Goal: Information Seeking & Learning: Find specific page/section

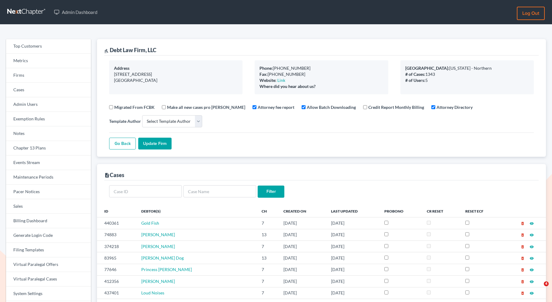
select select
click at [37, 79] on link "Firms" at bounding box center [48, 75] width 85 height 15
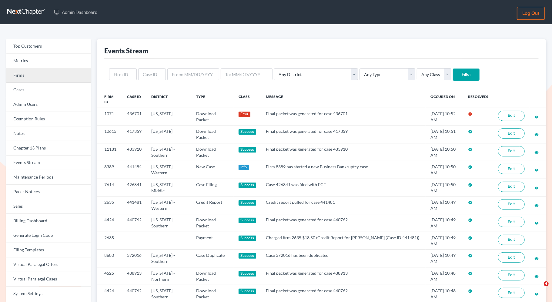
click at [34, 71] on link "Firms" at bounding box center [48, 75] width 85 height 15
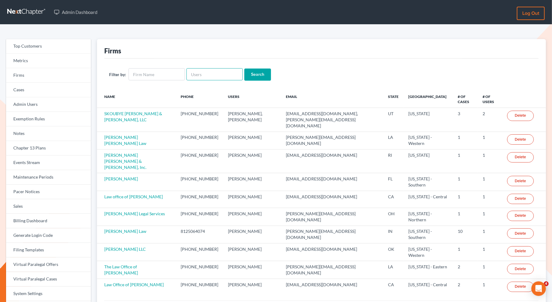
click at [198, 73] on input "text" at bounding box center [215, 74] width 56 height 12
paste input "maria.zismanlaw@gmail.com"
type input "maria.zismanlaw@gmail.com"
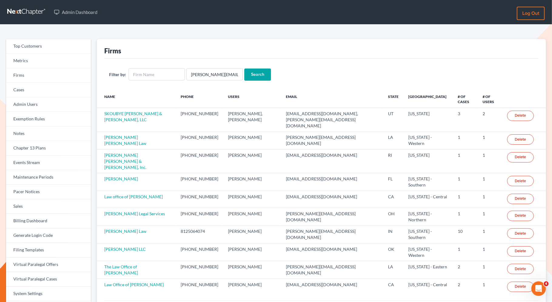
click at [253, 72] on input "Search" at bounding box center [257, 75] width 27 height 12
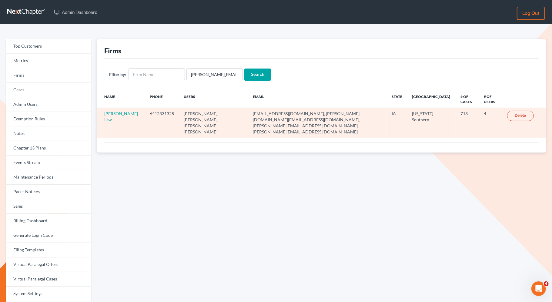
click at [113, 116] on td "Zisman Law" at bounding box center [121, 123] width 48 height 30
click at [109, 114] on link "Zisman Law" at bounding box center [121, 116] width 34 height 11
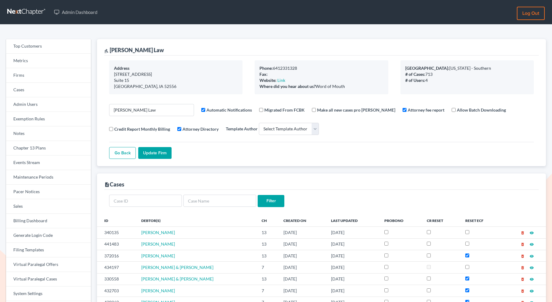
select select
click at [43, 167] on link "Events Stream" at bounding box center [48, 163] width 85 height 15
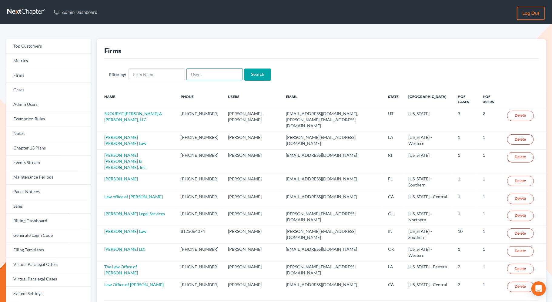
click at [225, 80] on input "text" at bounding box center [215, 74] width 56 height 12
type input "[PERSON_NAME][EMAIL_ADDRESS][DOMAIN_NAME]"
click at [254, 75] on input "Search" at bounding box center [257, 75] width 27 height 12
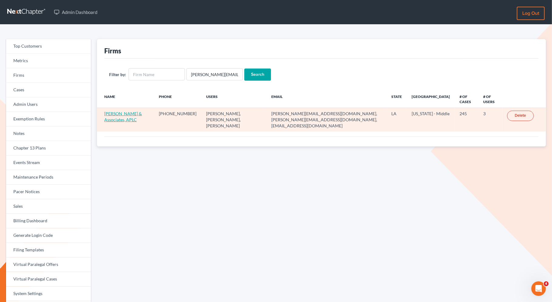
click at [133, 113] on link "[PERSON_NAME] & Associates, APLC" at bounding box center [123, 116] width 38 height 11
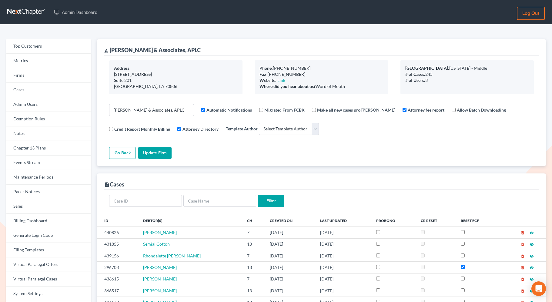
select select
click at [39, 170] on link "Events Stream" at bounding box center [48, 163] width 85 height 15
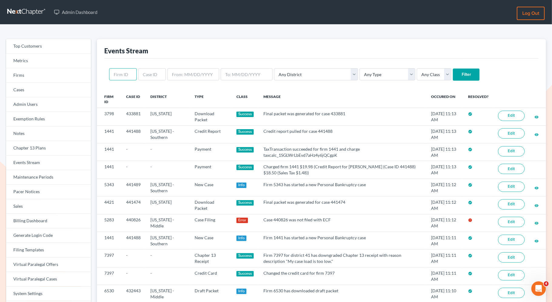
click at [124, 76] on input "text" at bounding box center [123, 74] width 28 height 12
paste input "5283"
type input "5283"
click at [453, 76] on input "Filter" at bounding box center [466, 75] width 27 height 12
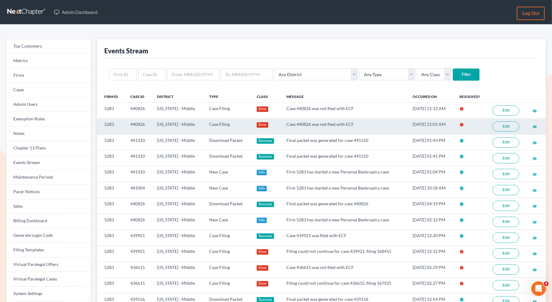
click at [501, 126] on link "Edit" at bounding box center [506, 126] width 27 height 10
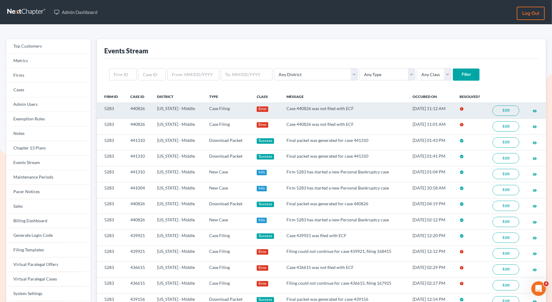
click at [500, 113] on link "Edit" at bounding box center [506, 111] width 27 height 10
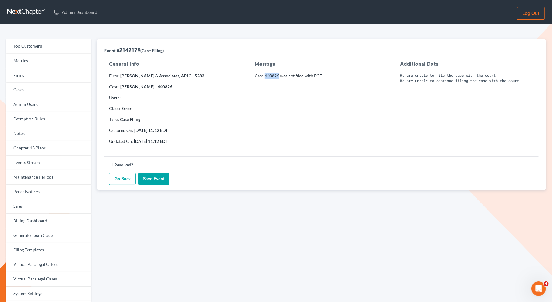
drag, startPoint x: 279, startPoint y: 75, endPoint x: 265, endPoint y: 75, distance: 14.0
click at [265, 75] on p "Case 440826 was not filed with ECF" at bounding box center [321, 76] width 133 height 6
copy p "440826"
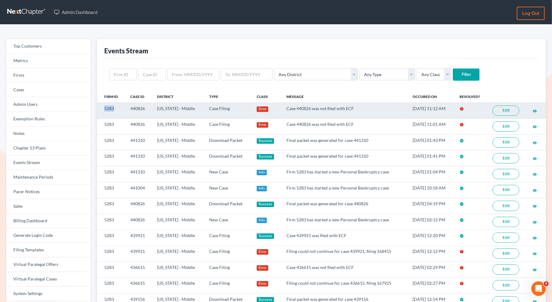
drag, startPoint x: 117, startPoint y: 107, endPoint x: 104, endPoint y: 107, distance: 13.0
click at [104, 107] on td "5283" at bounding box center [111, 111] width 29 height 16
copy td "5283"
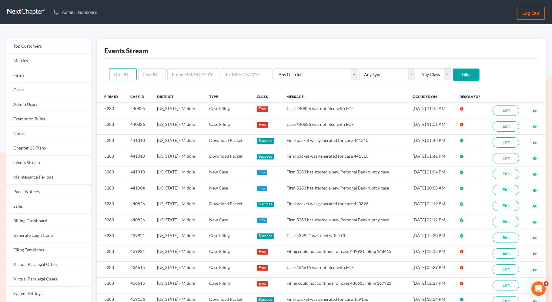
click at [126, 75] on input "text" at bounding box center [123, 74] width 28 height 12
paste input "5283"
type input "5283"
click at [453, 75] on input "Filter" at bounding box center [466, 75] width 27 height 12
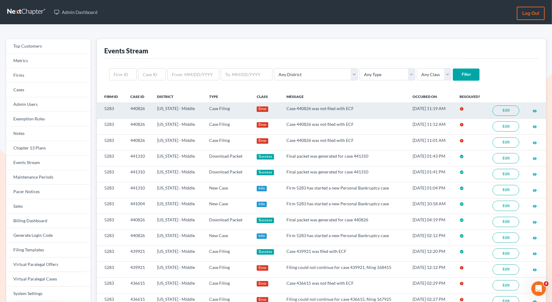
click at [504, 109] on link "Edit" at bounding box center [506, 111] width 27 height 10
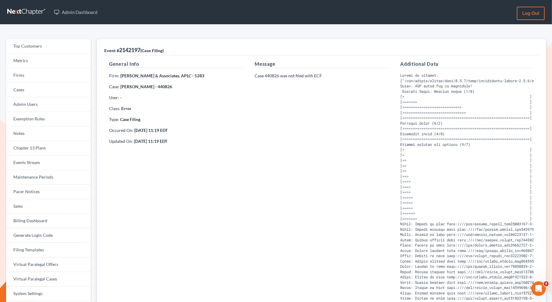
click at [166, 88] on p "Case: Darnell Sylve - 440826" at bounding box center [175, 87] width 133 height 6
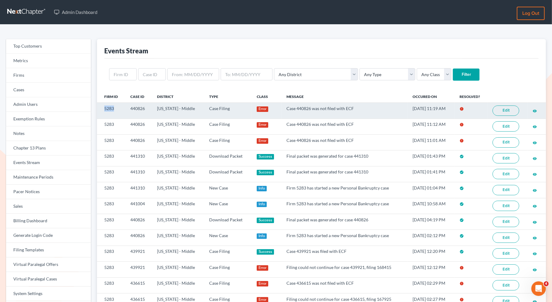
drag, startPoint x: 115, startPoint y: 109, endPoint x: 103, endPoint y: 107, distance: 11.3
click at [103, 108] on td "5283" at bounding box center [111, 111] width 29 height 16
copy td "5283"
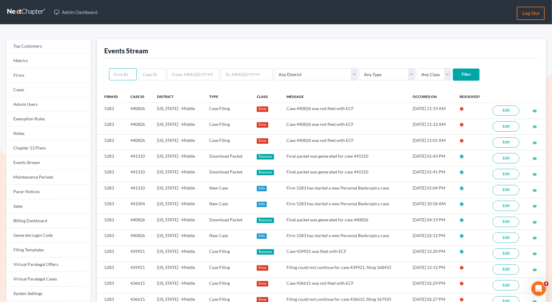
click at [125, 76] on input "text" at bounding box center [123, 74] width 28 height 12
paste input "5283"
type input "5283"
click at [453, 76] on input "Filter" at bounding box center [466, 75] width 27 height 12
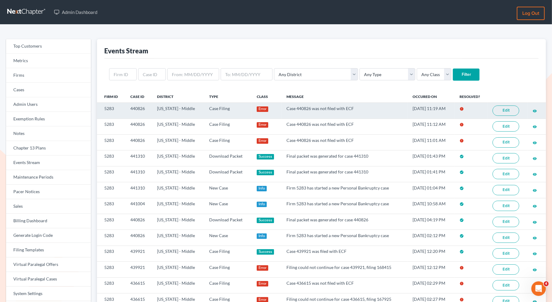
click at [122, 107] on td "5283" at bounding box center [111, 111] width 29 height 16
drag, startPoint x: 117, startPoint y: 107, endPoint x: 102, endPoint y: 107, distance: 14.6
click at [102, 107] on td "5283" at bounding box center [111, 111] width 29 height 16
copy td "5283"
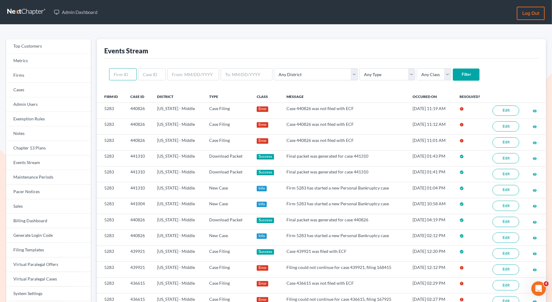
click at [117, 76] on input "text" at bounding box center [123, 74] width 28 height 12
paste input "5283"
type input "5283"
click at [453, 77] on input "Filter" at bounding box center [466, 75] width 27 height 12
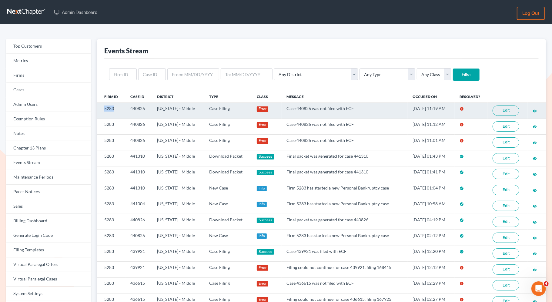
drag, startPoint x: 115, startPoint y: 109, endPoint x: 101, endPoint y: 109, distance: 14.0
click at [101, 109] on td "5283" at bounding box center [111, 111] width 29 height 16
copy td "5283"
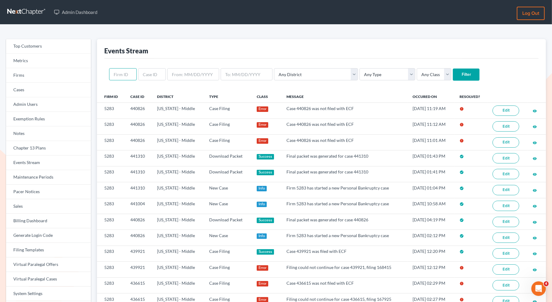
click at [125, 75] on input "text" at bounding box center [123, 74] width 28 height 12
paste input "5283"
type input "5283"
click at [453, 77] on input "Filter" at bounding box center [466, 75] width 27 height 12
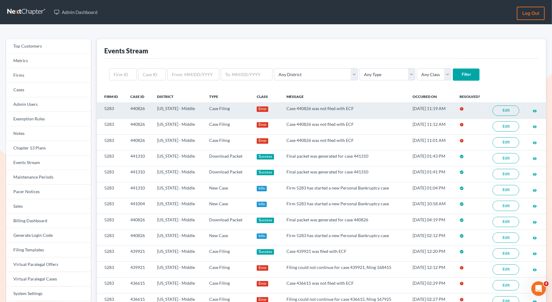
click at [124, 109] on td "5283" at bounding box center [111, 111] width 29 height 16
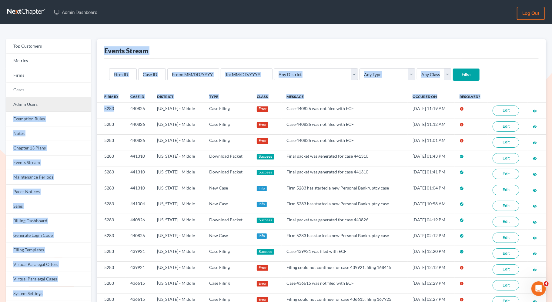
drag, startPoint x: 115, startPoint y: 109, endPoint x: 91, endPoint y: 109, distance: 24.0
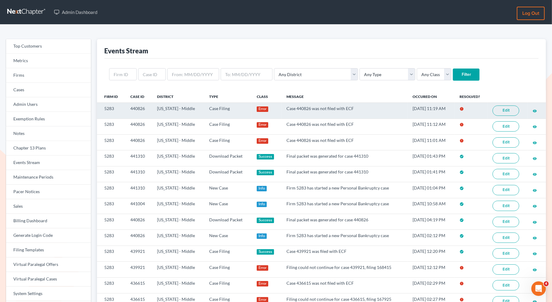
click at [107, 109] on td "5283" at bounding box center [111, 111] width 29 height 16
drag, startPoint x: 117, startPoint y: 109, endPoint x: 103, endPoint y: 108, distance: 14.3
click at [103, 108] on td "5283" at bounding box center [111, 111] width 29 height 16
copy td "5283"
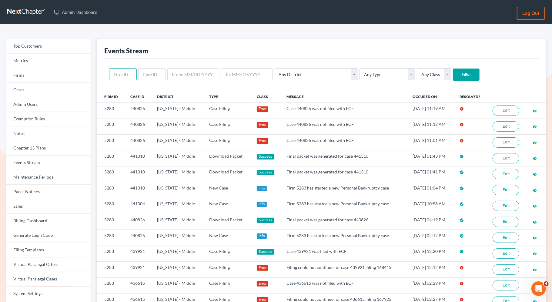
click at [119, 75] on input "text" at bounding box center [123, 74] width 28 height 12
paste input "5283"
type input "5283"
click at [453, 73] on input "Filter" at bounding box center [466, 75] width 27 height 12
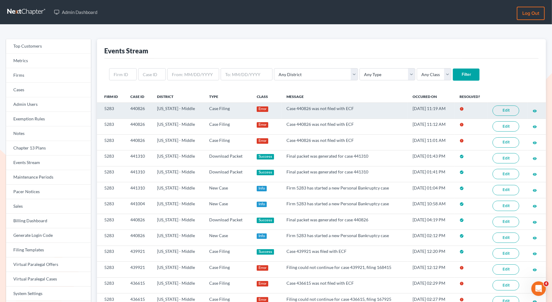
click at [507, 113] on link "Edit" at bounding box center [506, 111] width 27 height 10
click at [124, 109] on td "5283" at bounding box center [111, 111] width 29 height 16
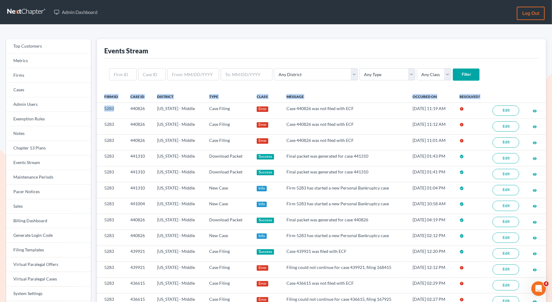
drag, startPoint x: 118, startPoint y: 109, endPoint x: 95, endPoint y: 109, distance: 23.4
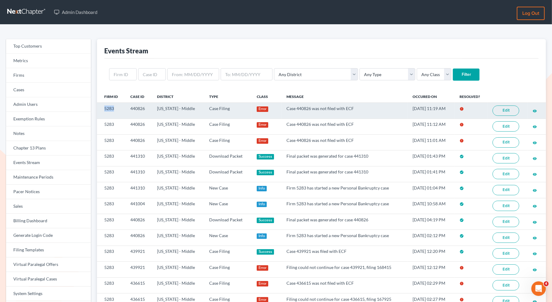
drag, startPoint x: 118, startPoint y: 106, endPoint x: 100, endPoint y: 106, distance: 17.9
click at [100, 106] on td "5283" at bounding box center [111, 111] width 29 height 16
copy td "5283"
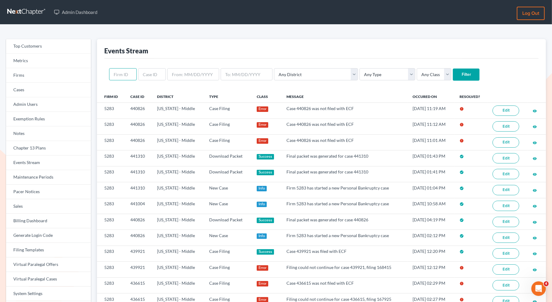
click at [117, 69] on input "text" at bounding box center [123, 74] width 28 height 12
paste input "5283"
type input "5283"
click at [453, 76] on input "Filter" at bounding box center [466, 75] width 27 height 12
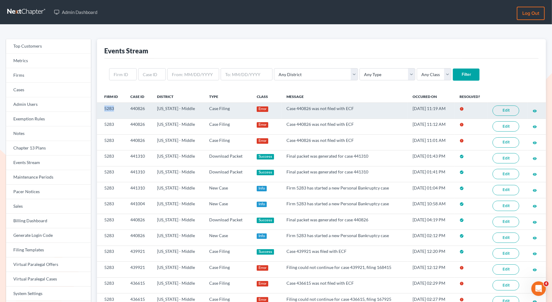
drag, startPoint x: 119, startPoint y: 108, endPoint x: 103, endPoint y: 108, distance: 16.4
click at [103, 108] on td "5283" at bounding box center [111, 111] width 29 height 16
copy td "5283"
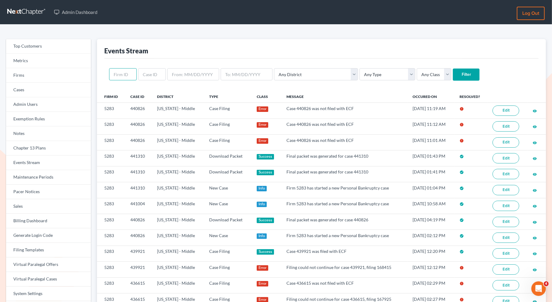
click at [126, 71] on input "text" at bounding box center [123, 74] width 28 height 12
paste input "5283"
type input "5283"
click at [453, 77] on input "Filter" at bounding box center [466, 75] width 27 height 12
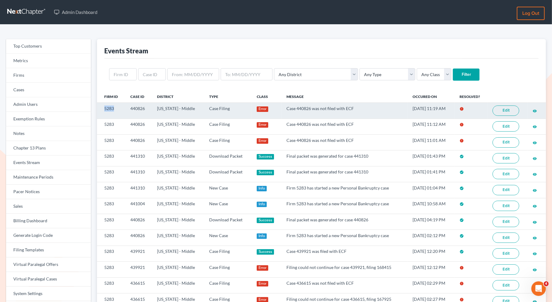
drag, startPoint x: 116, startPoint y: 108, endPoint x: 103, endPoint y: 108, distance: 12.4
click at [103, 108] on td "5283" at bounding box center [111, 111] width 29 height 16
copy td "5283"
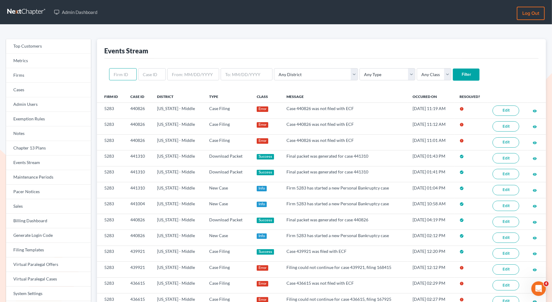
click at [122, 75] on input "text" at bounding box center [123, 74] width 28 height 12
paste input "5283"
type input "5283"
click at [453, 71] on input "Filter" at bounding box center [466, 75] width 27 height 12
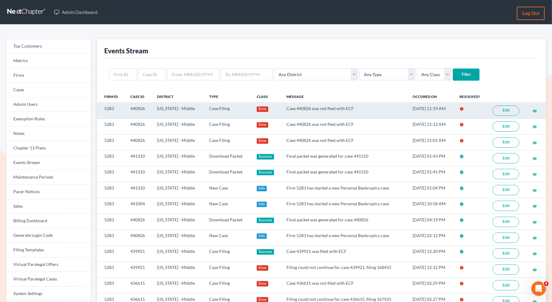
click at [114, 106] on td "5283" at bounding box center [111, 111] width 29 height 16
drag, startPoint x: 115, startPoint y: 107, endPoint x: 101, endPoint y: 109, distance: 13.6
click at [101, 109] on td "5283" at bounding box center [111, 111] width 29 height 16
copy td "5283"
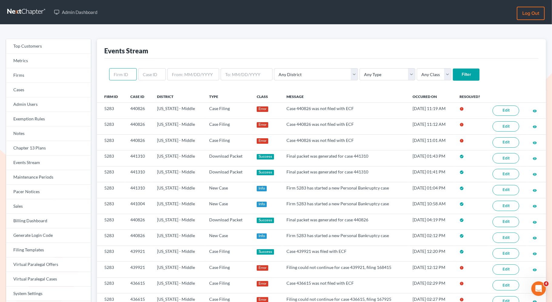
click at [120, 73] on input "text" at bounding box center [123, 74] width 28 height 12
paste input "5283"
type input "5283"
click at [453, 75] on input "Filter" at bounding box center [466, 75] width 27 height 12
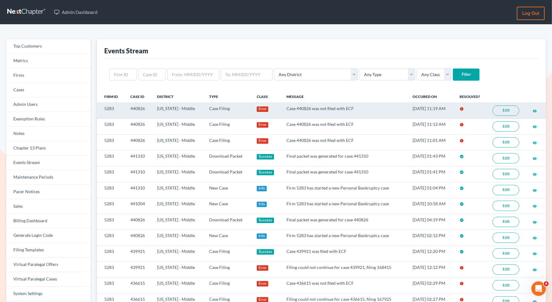
click at [142, 109] on td "440826" at bounding box center [139, 111] width 27 height 16
drag, startPoint x: 144, startPoint y: 109, endPoint x: 128, endPoint y: 109, distance: 16.1
click at [128, 109] on td "440826" at bounding box center [139, 111] width 27 height 16
copy td "440826"
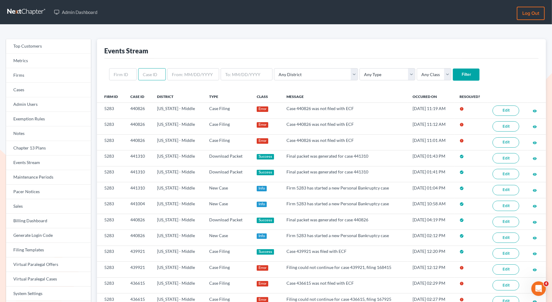
click at [153, 69] on input "text" at bounding box center [152, 74] width 28 height 12
paste input "440826"
type input "440826"
click at [453, 74] on input "Filter" at bounding box center [466, 75] width 27 height 12
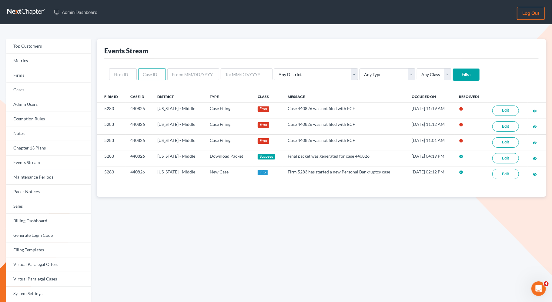
click at [146, 76] on input "text" at bounding box center [152, 74] width 28 height 12
paste input "440826"
type input "440826"
click at [453, 73] on input "Filter" at bounding box center [466, 75] width 27 height 12
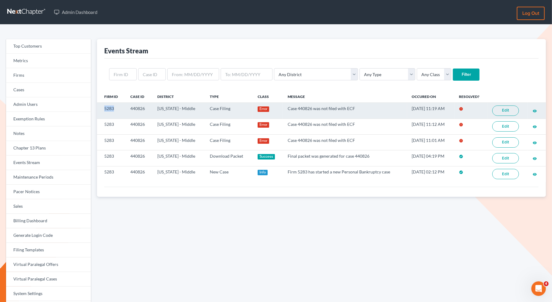
drag, startPoint x: 117, startPoint y: 110, endPoint x: 103, endPoint y: 109, distance: 14.6
click at [103, 110] on td "5283" at bounding box center [111, 111] width 29 height 16
copy td "5283"
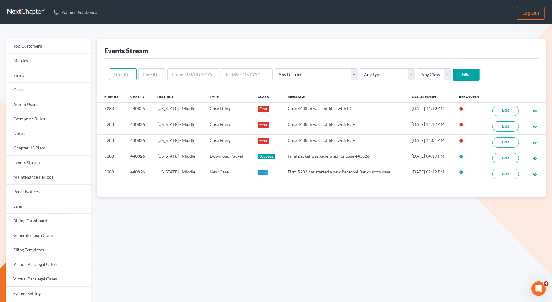
click at [125, 78] on input "text" at bounding box center [123, 74] width 28 height 12
paste input "5283"
type input "5283"
click at [453, 71] on input "Filter" at bounding box center [466, 75] width 27 height 12
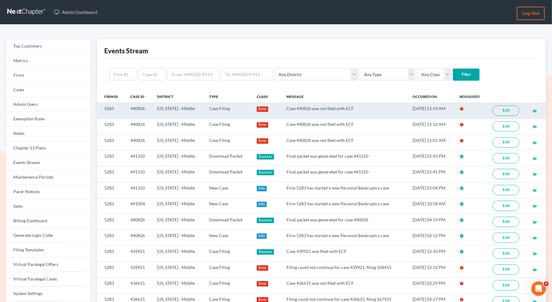
click at [117, 108] on td "5283" at bounding box center [111, 111] width 29 height 16
drag, startPoint x: 117, startPoint y: 108, endPoint x: 102, endPoint y: 108, distance: 14.9
click at [102, 108] on td "5283" at bounding box center [111, 111] width 29 height 16
copy td "5283"
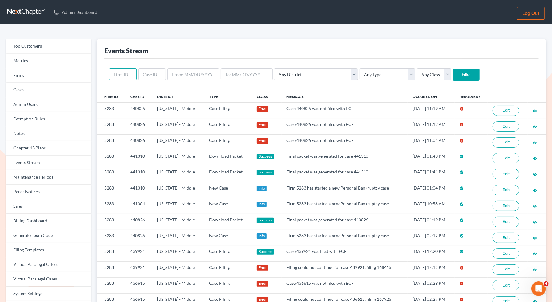
click at [119, 74] on input "text" at bounding box center [123, 74] width 28 height 12
paste input "5283"
type input "5283"
click at [453, 78] on input "Filter" at bounding box center [466, 75] width 27 height 12
click at [121, 75] on input "text" at bounding box center [123, 74] width 28 height 12
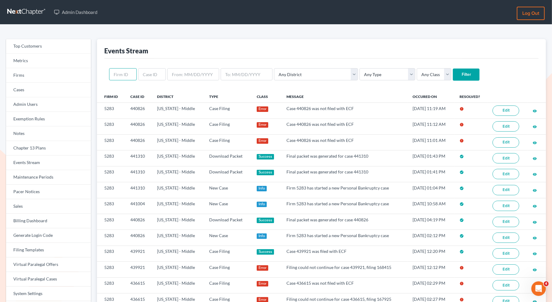
paste input "5283"
type input "5283"
click at [453, 76] on input "Filter" at bounding box center [466, 75] width 27 height 12
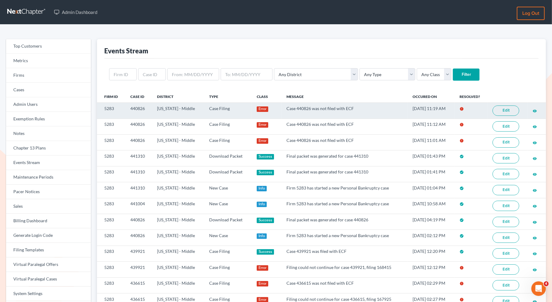
click at [111, 107] on td "5283" at bounding box center [111, 111] width 29 height 16
drag, startPoint x: 116, startPoint y: 108, endPoint x: 99, endPoint y: 104, distance: 18.0
click at [99, 104] on td "5283" at bounding box center [111, 111] width 29 height 16
copy td "5283"
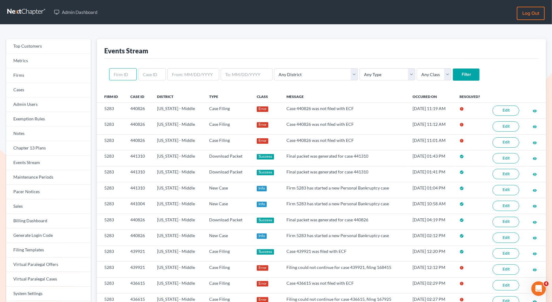
click at [125, 79] on input "text" at bounding box center [123, 74] width 28 height 12
paste input "5283"
type input "5283"
click at [453, 72] on input "Filter" at bounding box center [466, 75] width 27 height 12
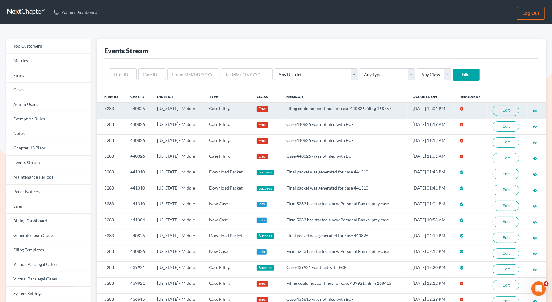
click at [504, 109] on link "Edit" at bounding box center [506, 111] width 27 height 10
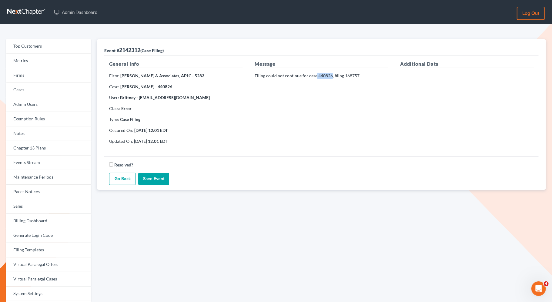
drag, startPoint x: 330, startPoint y: 76, endPoint x: 316, endPoint y: 75, distance: 14.3
click at [316, 75] on p "Filing could not continue for case 440826, filing 168757" at bounding box center [321, 76] width 133 height 6
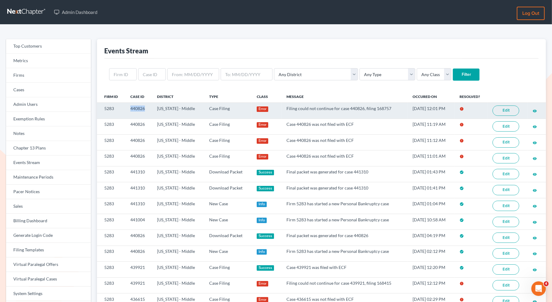
drag, startPoint x: 146, startPoint y: 109, endPoint x: 129, endPoint y: 109, distance: 17.9
click at [129, 109] on td "440826" at bounding box center [139, 111] width 27 height 16
copy td "440826"
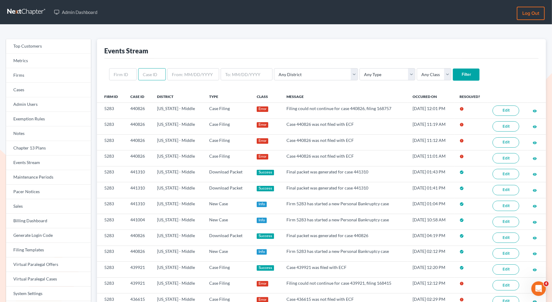
click at [150, 75] on input "text" at bounding box center [152, 74] width 28 height 12
paste input "440826"
type input "440826"
click at [453, 73] on input "Filter" at bounding box center [466, 75] width 27 height 12
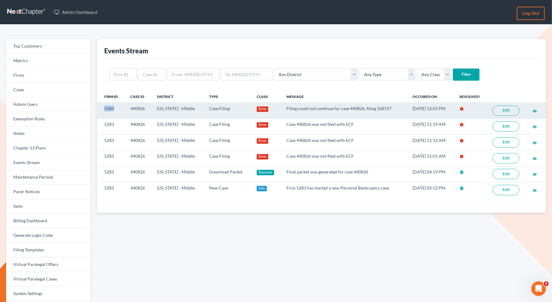
drag, startPoint x: 117, startPoint y: 109, endPoint x: 99, endPoint y: 108, distance: 18.5
click at [99, 108] on td "5283" at bounding box center [111, 111] width 29 height 16
copy td "5283"
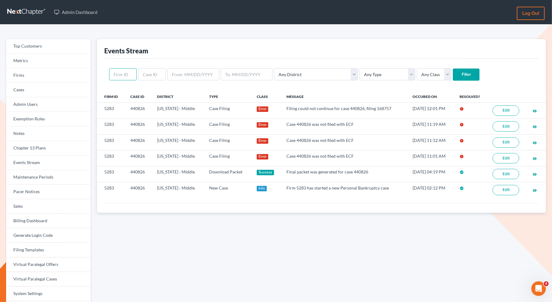
click at [127, 74] on input "text" at bounding box center [123, 74] width 28 height 12
paste input "5283"
type input "5283"
click at [453, 75] on input "Filter" at bounding box center [466, 75] width 27 height 12
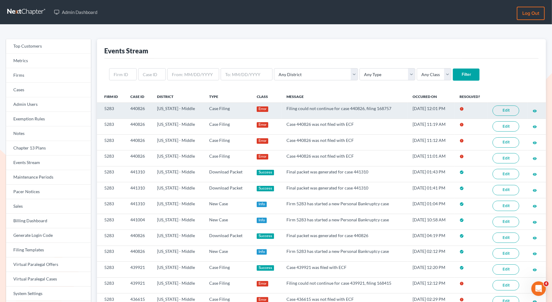
click at [502, 109] on link "Edit" at bounding box center [506, 111] width 27 height 10
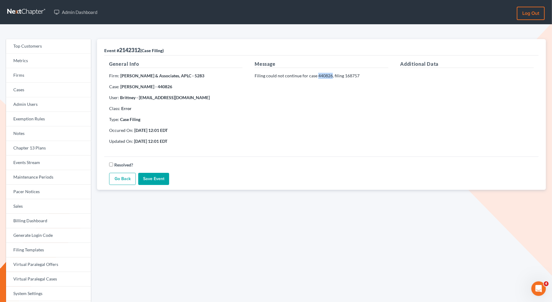
drag, startPoint x: 330, startPoint y: 75, endPoint x: 317, endPoint y: 75, distance: 12.7
click at [317, 75] on p "Filing could not continue for case 440826, filing 168757" at bounding box center [321, 76] width 133 height 6
copy p "440826"
click at [276, 78] on p "Filing could not continue for case 440826, filing 168757" at bounding box center [321, 76] width 133 height 6
drag, startPoint x: 331, startPoint y: 77, endPoint x: 317, endPoint y: 77, distance: 14.3
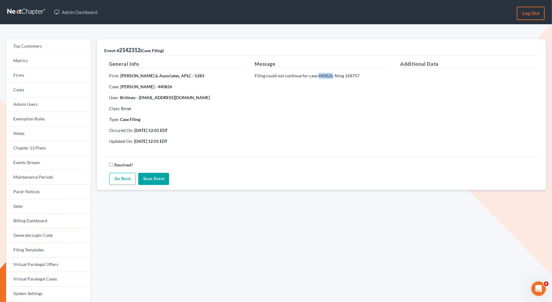
click at [317, 77] on p "Filing could not continue for case 440826, filing 168757" at bounding box center [321, 76] width 133 height 6
copy p "440826"
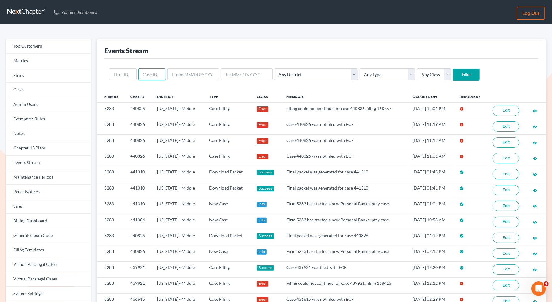
click at [144, 78] on input "text" at bounding box center [152, 74] width 28 height 12
paste input "440826"
type input "440826"
click at [453, 73] on input "Filter" at bounding box center [466, 75] width 27 height 12
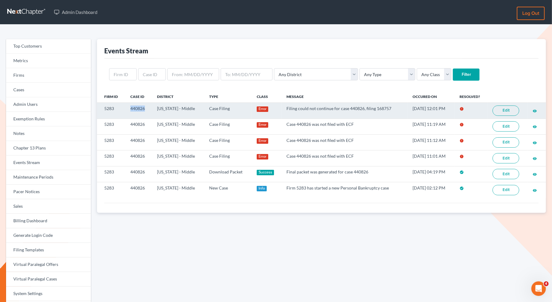
drag, startPoint x: 146, startPoint y: 107, endPoint x: 126, endPoint y: 107, distance: 20.6
click at [126, 107] on td "440826" at bounding box center [139, 111] width 27 height 16
copy td "440826"
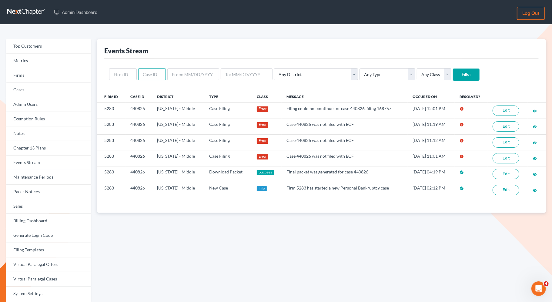
click at [140, 73] on input "text" at bounding box center [152, 74] width 28 height 12
paste input "440826"
type input "440826"
click at [453, 72] on input "Filter" at bounding box center [466, 75] width 27 height 12
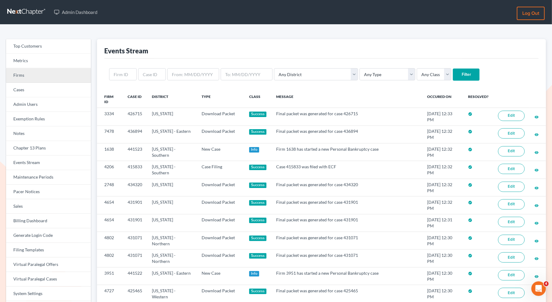
click at [66, 71] on link "Firms" at bounding box center [48, 75] width 85 height 15
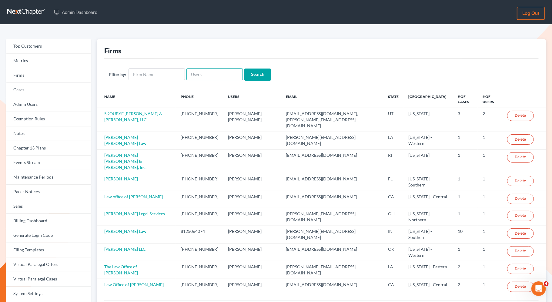
click at [195, 76] on input "text" at bounding box center [215, 74] width 56 height 12
paste input "Thu T MAI"
type input "Thu T MAI"
click at [260, 78] on input "Search" at bounding box center [257, 75] width 27 height 12
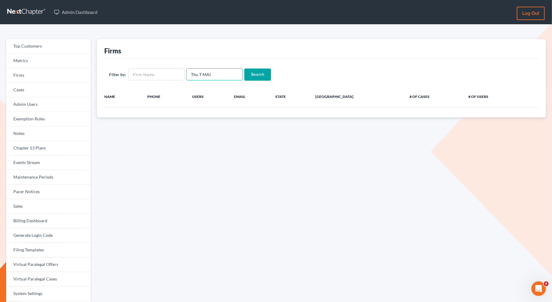
drag, startPoint x: 212, startPoint y: 78, endPoint x: 199, endPoint y: 76, distance: 13.5
click at [199, 76] on input "Thu T MAI" at bounding box center [215, 74] width 56 height 12
type input "Thu"
click at [244, 69] on input "Search" at bounding box center [257, 75] width 27 height 12
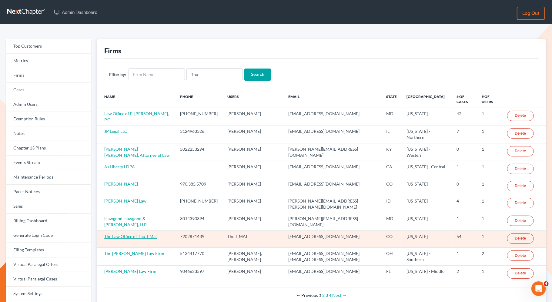
click at [148, 234] on link "The Law Office of Thu T Mai" at bounding box center [130, 236] width 52 height 5
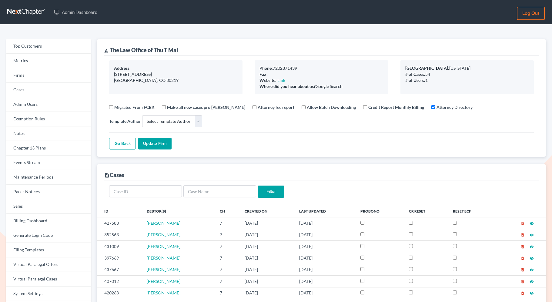
select select
drag, startPoint x: 189, startPoint y: 47, endPoint x: 110, endPoint y: 49, distance: 79.2
click at [110, 49] on div "gavel The Law Office of Thu T Mai" at bounding box center [321, 47] width 435 height 16
copy div "The Law Office of Thu T Mai"
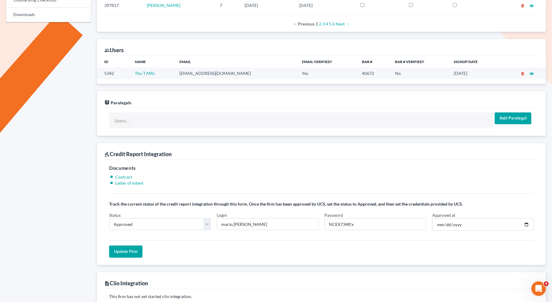
scroll to position [322, 0]
